Goal: Browse casually: Explore the website without a specific task or goal

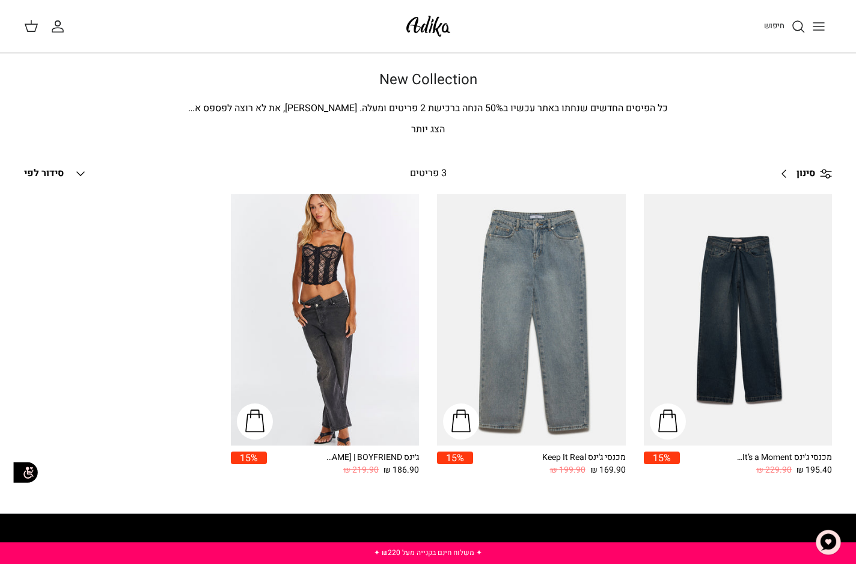
click at [822, 31] on icon "Toggle menu" at bounding box center [819, 26] width 14 height 14
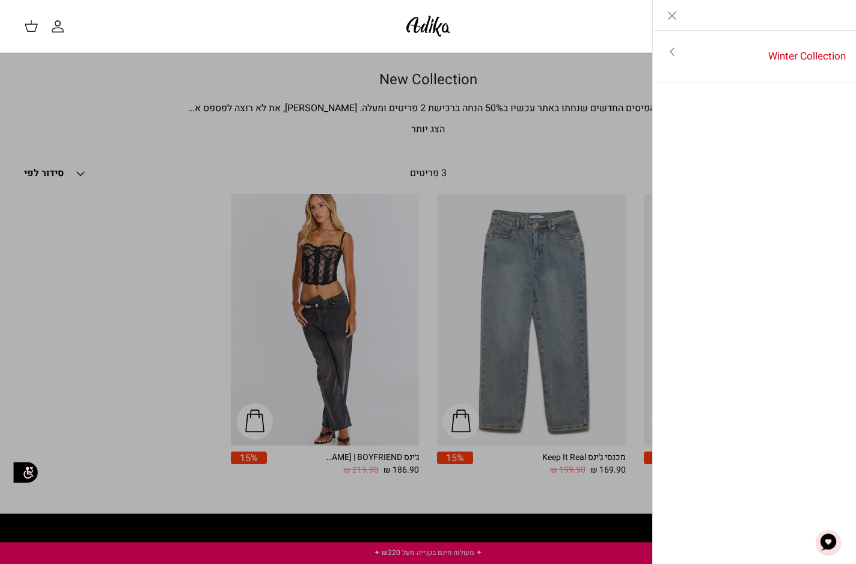
click at [678, 51] on icon "Toggle menu" at bounding box center [672, 52] width 14 height 14
click at [678, 51] on link "לכל הפריטים" at bounding box center [755, 53] width 192 height 30
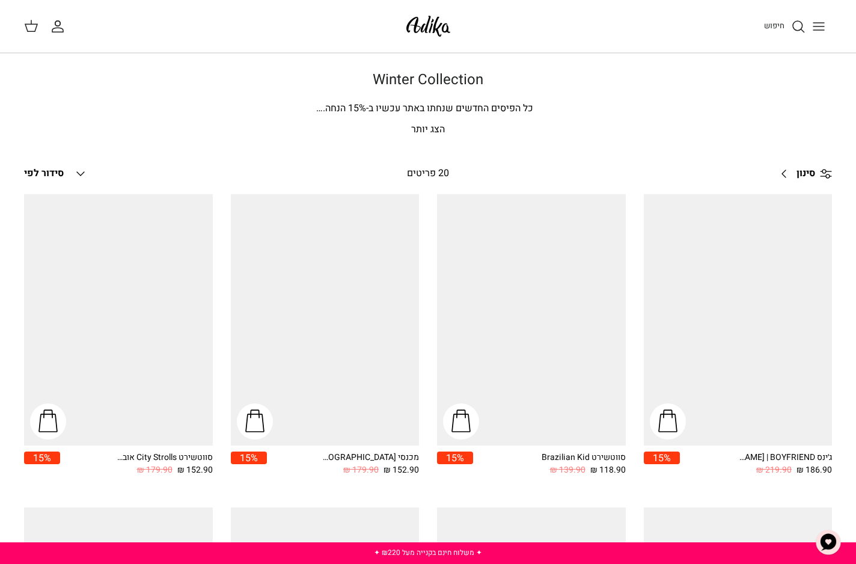
click at [428, 25] on img at bounding box center [428, 26] width 51 height 28
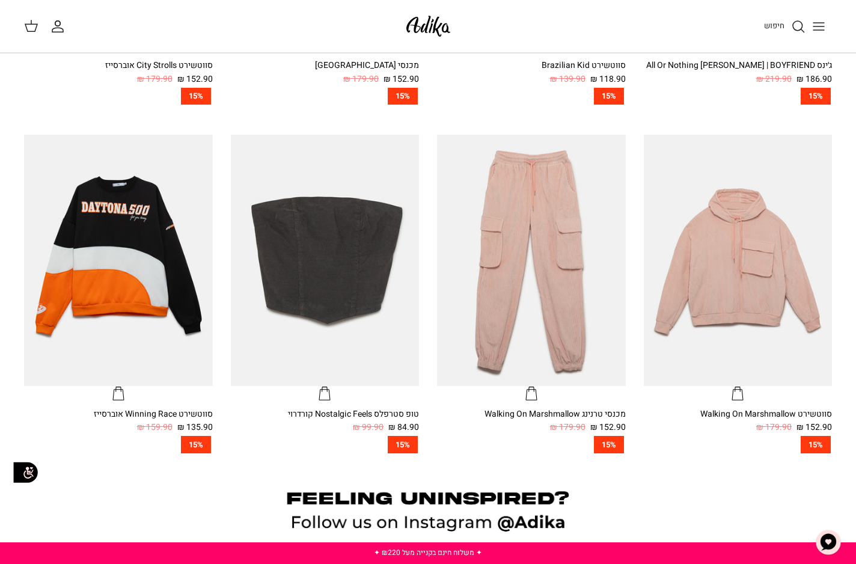
scroll to position [998, 0]
